Goal: Navigation & Orientation: Find specific page/section

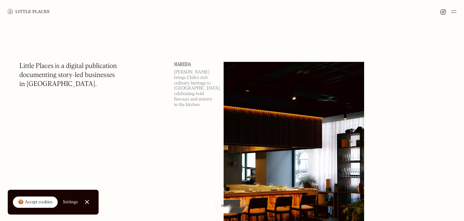
click at [35, 200] on div "🍪 Accept cookies" at bounding box center [35, 202] width 35 height 6
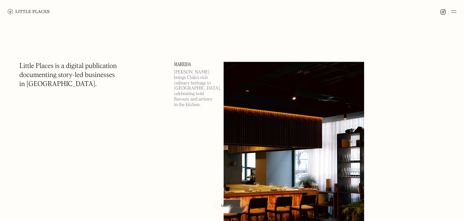
click at [455, 13] on img at bounding box center [454, 12] width 5 height 8
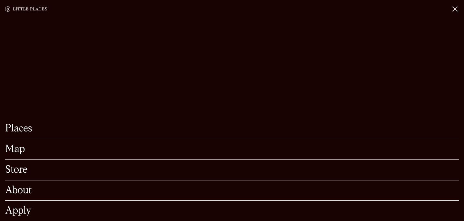
scroll to position [42, 0]
click at [29, 131] on link "Places" at bounding box center [232, 129] width 454 height 10
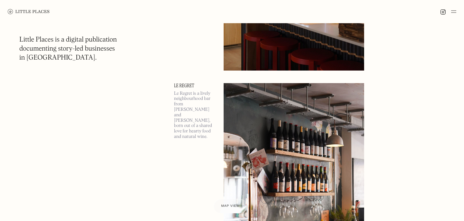
scroll to position [646, 0]
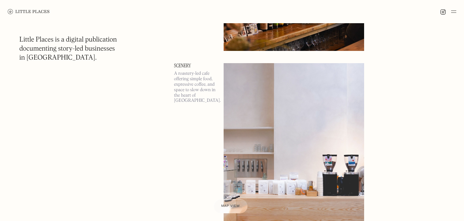
click at [26, 12] on img at bounding box center [29, 11] width 42 height 5
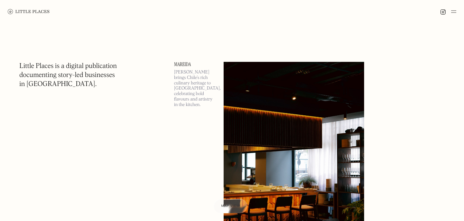
click at [455, 11] on img at bounding box center [454, 12] width 5 height 8
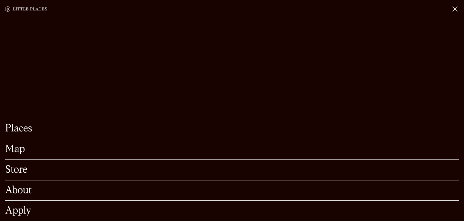
scroll to position [55, 0]
click at [21, 193] on link "About" at bounding box center [232, 191] width 454 height 10
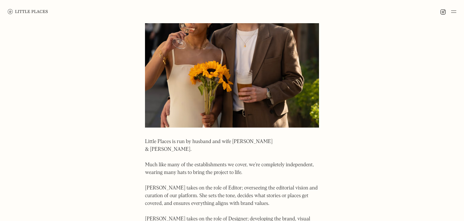
scroll to position [494, 0]
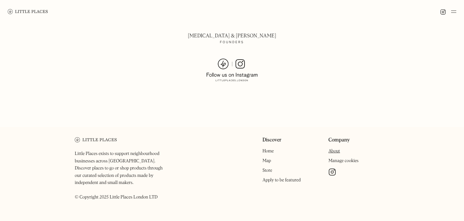
click at [456, 11] on img at bounding box center [454, 12] width 5 height 8
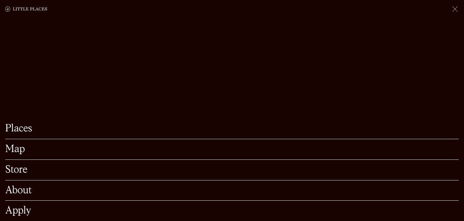
click at [22, 125] on link "Places" at bounding box center [232, 129] width 454 height 10
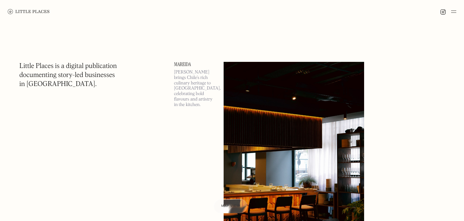
click at [57, 11] on div at bounding box center [232, 11] width 464 height 23
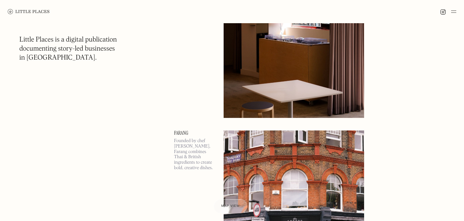
scroll to position [1195, 0]
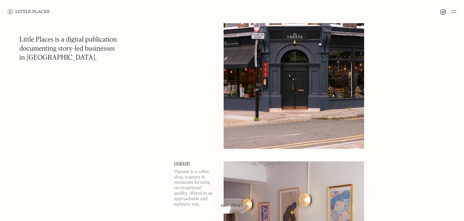
click at [233, 208] on span "Map view" at bounding box center [231, 207] width 20 height 4
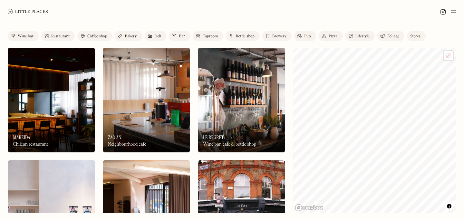
click at [25, 36] on div "Wine bar" at bounding box center [26, 37] width 16 height 4
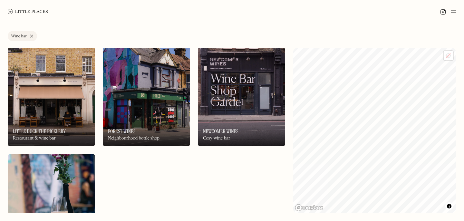
scroll to position [1634, 0]
